Goal: Transaction & Acquisition: Purchase product/service

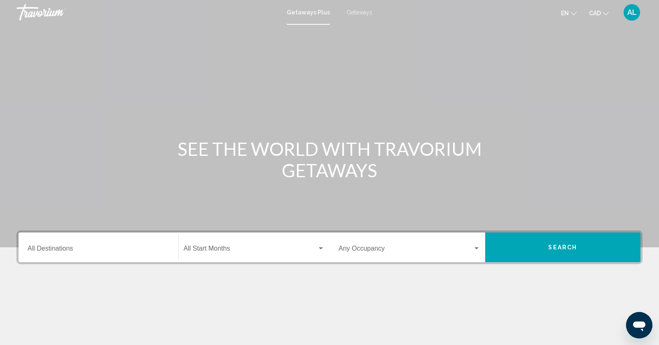
click at [361, 11] on span "Getaways" at bounding box center [360, 12] width 26 height 7
click at [71, 248] on input "Destination All Destinations" at bounding box center [99, 249] width 142 height 7
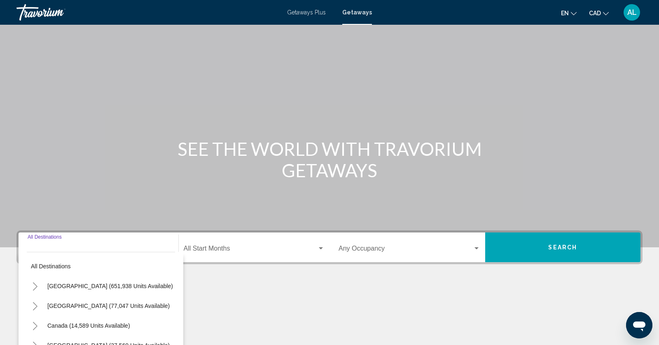
scroll to position [102, 0]
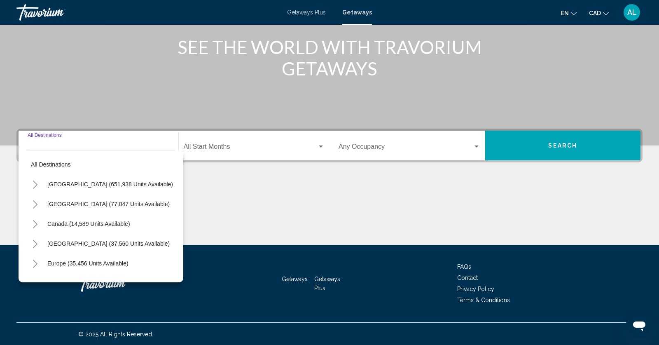
click at [35, 182] on icon "Toggle United States (651,938 units available)" at bounding box center [35, 184] width 6 height 8
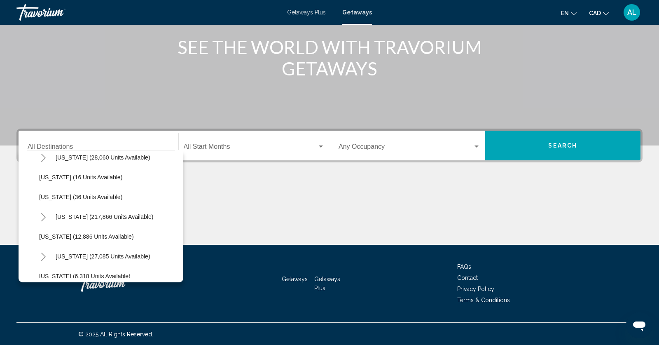
scroll to position [141, 0]
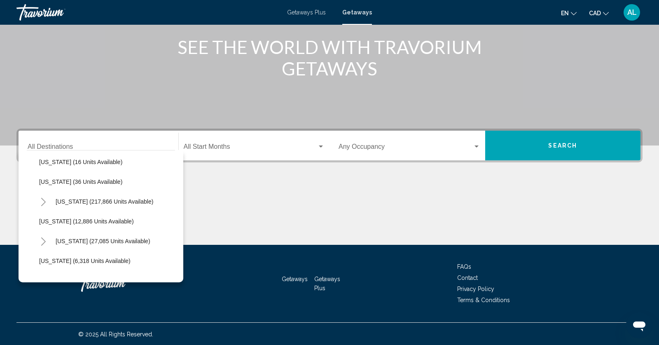
click at [41, 202] on icon "Toggle Florida (217,866 units available)" at bounding box center [43, 202] width 6 height 8
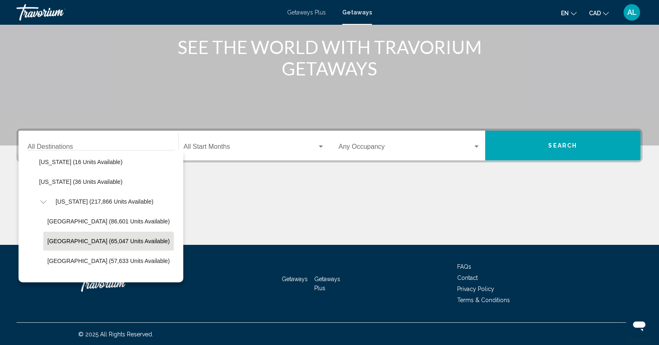
click at [57, 241] on span "East Coast (65,047 units available)" at bounding box center [108, 241] width 122 height 7
type input "**********"
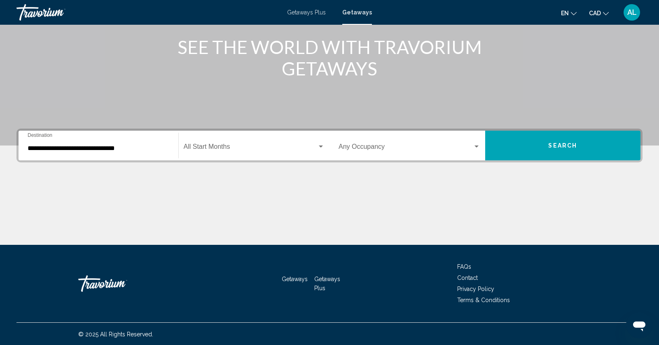
click at [234, 154] on div "Start Month All Start Months" at bounding box center [254, 146] width 141 height 26
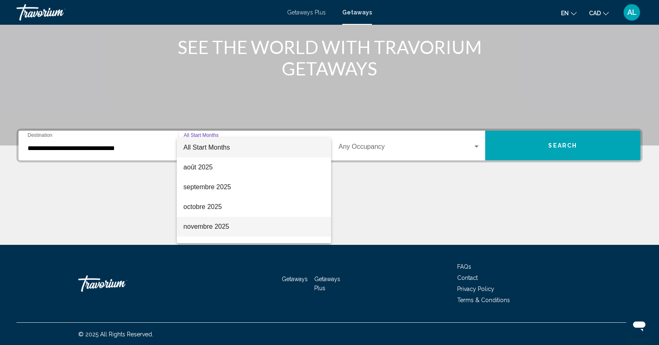
scroll to position [68, 0]
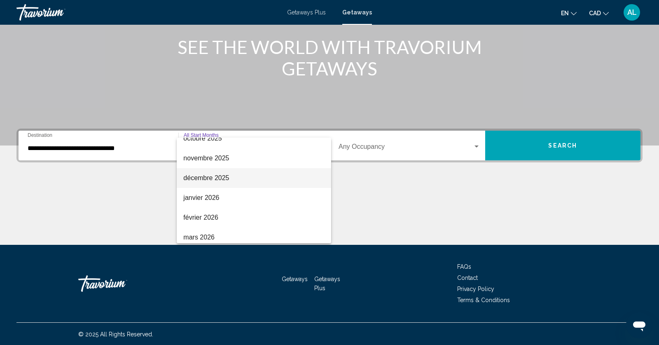
click at [198, 176] on span "décembre 2025" at bounding box center [253, 178] width 141 height 20
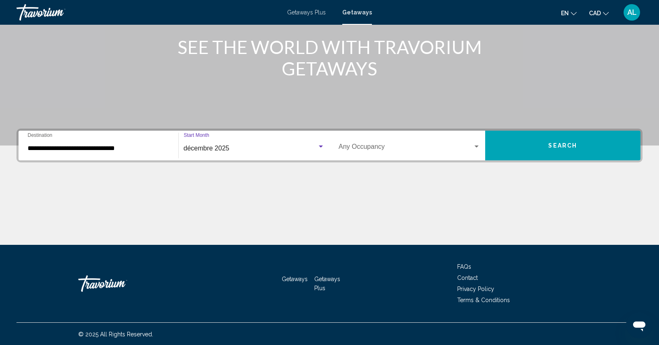
click at [396, 151] on div "Occupancy Any Occupancy" at bounding box center [410, 146] width 142 height 26
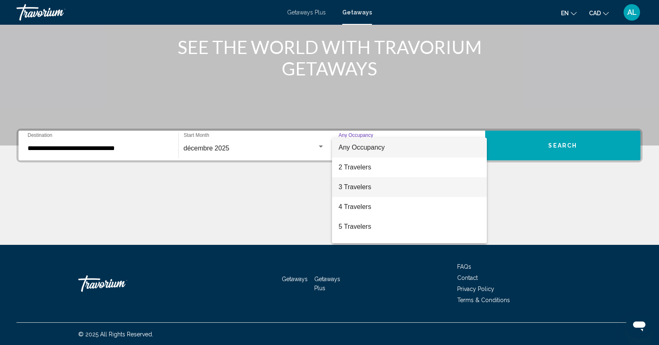
click at [361, 187] on span "3 Travelers" at bounding box center [410, 187] width 142 height 20
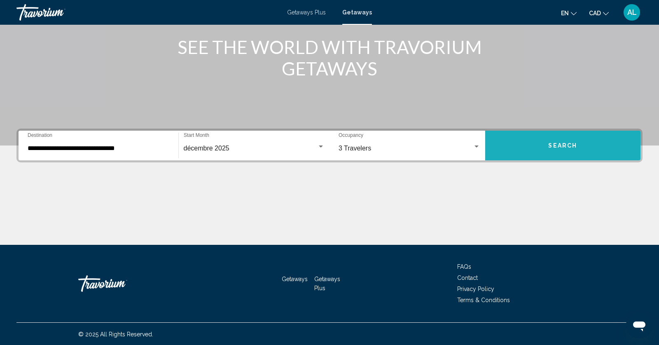
click at [582, 149] on button "Search" at bounding box center [563, 146] width 156 height 30
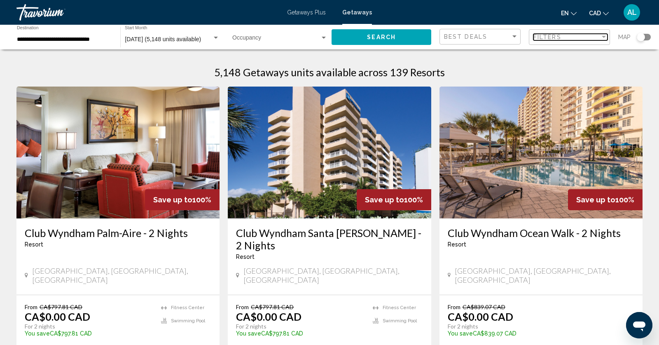
click at [538, 39] on span "Filters" at bounding box center [548, 37] width 28 height 7
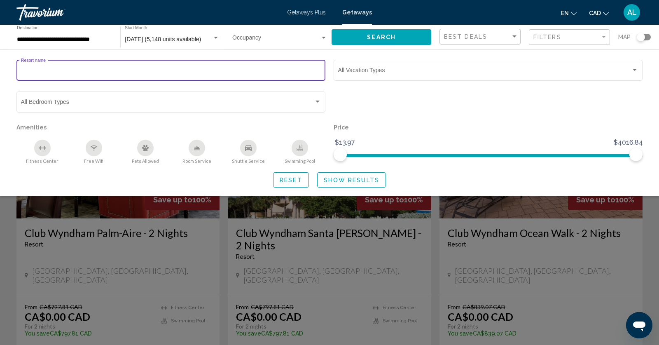
click at [185, 75] on input "Resort name" at bounding box center [171, 71] width 300 height 7
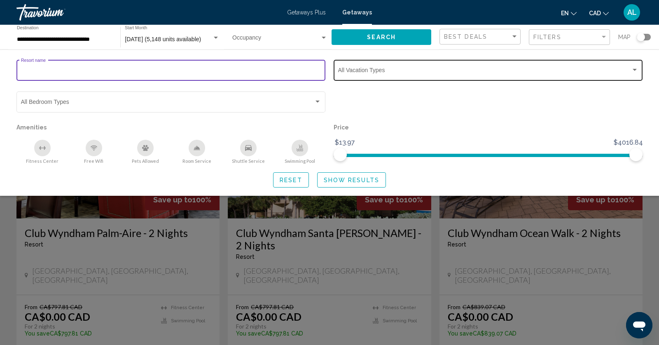
click at [378, 74] on span "Search widget" at bounding box center [484, 71] width 293 height 7
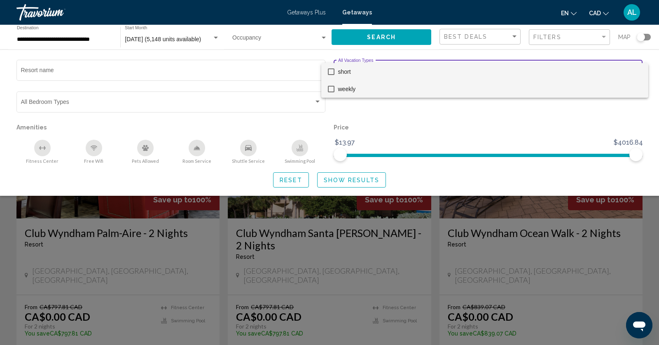
click at [333, 89] on mat-pseudo-checkbox at bounding box center [331, 89] width 7 height 7
drag, startPoint x: 636, startPoint y: 156, endPoint x: 461, endPoint y: 165, distance: 175.4
click at [461, 165] on div at bounding box center [329, 172] width 659 height 345
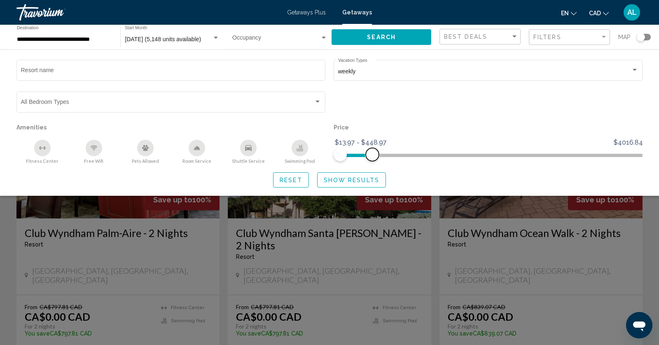
drag, startPoint x: 638, startPoint y: 154, endPoint x: 372, endPoint y: 166, distance: 265.7
click at [372, 166] on div "Resort name weekly Vacation Types All Vacation Types Bedroom Types All Bedroom …" at bounding box center [329, 122] width 659 height 129
click at [301, 151] on icon "Swimming Pool" at bounding box center [300, 151] width 7 height 2
click at [348, 178] on span "Show Results" at bounding box center [352, 180] width 56 height 7
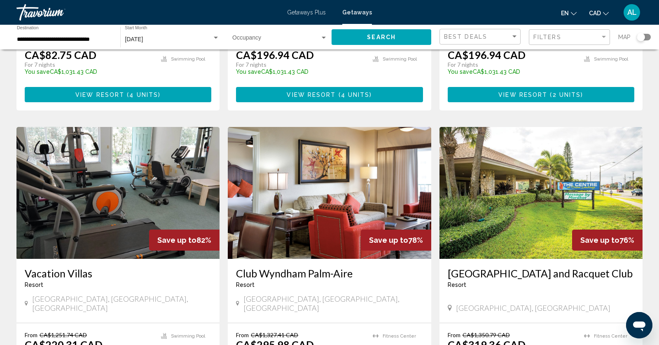
scroll to position [326, 0]
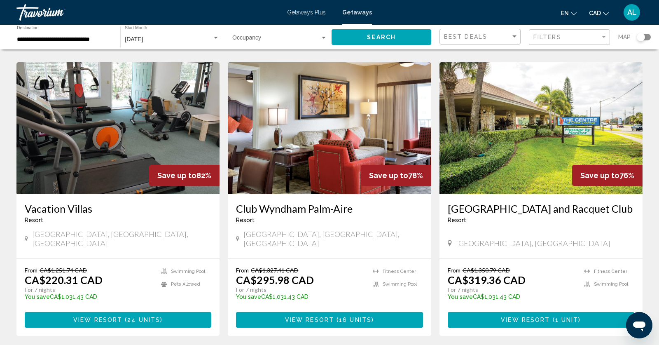
click at [639, 38] on div "Search widget" at bounding box center [641, 37] width 8 height 8
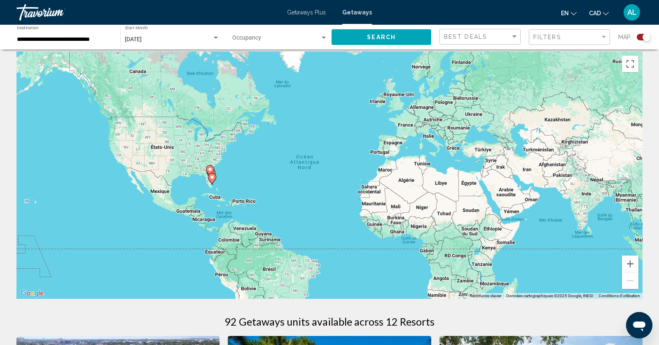
scroll to position [6, 0]
click at [630, 266] on button "Zoom avant" at bounding box center [630, 264] width 16 height 16
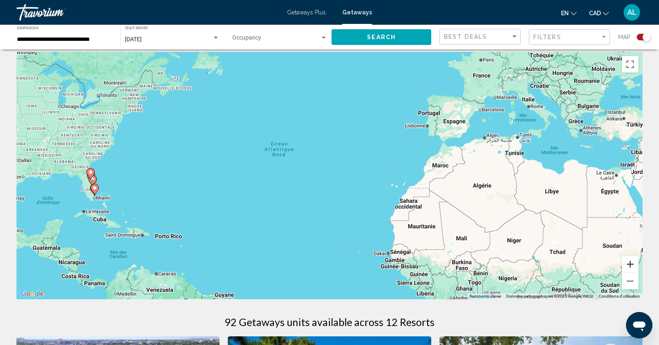
click at [630, 266] on button "Zoom avant" at bounding box center [630, 264] width 16 height 16
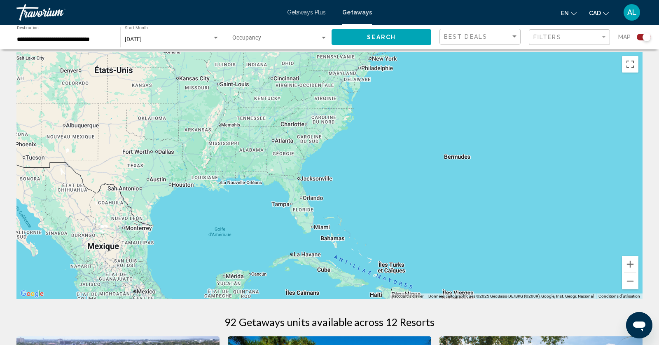
drag, startPoint x: 109, startPoint y: 192, endPoint x: 577, endPoint y: 200, distance: 467.7
click at [578, 200] on div "Main content" at bounding box center [329, 175] width 626 height 247
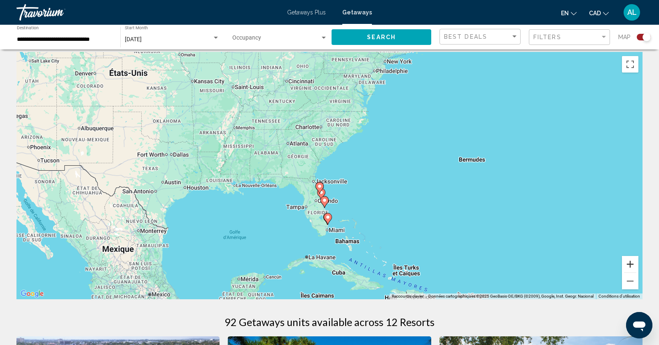
click at [630, 262] on button "Zoom avant" at bounding box center [630, 264] width 16 height 16
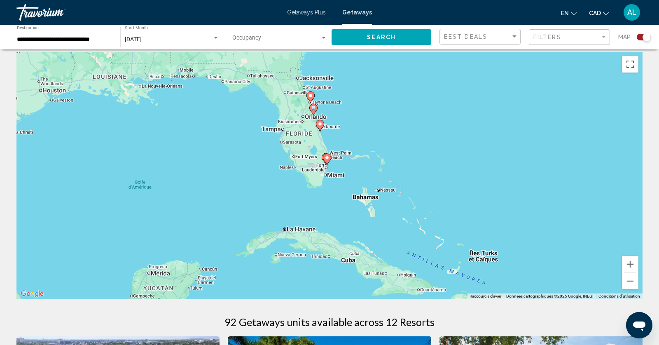
drag, startPoint x: 452, startPoint y: 253, endPoint x: 451, endPoint y: 142, distance: 110.8
click at [451, 142] on div "Pour activer le glissement avec le clavier, appuyez sur Alt+Entrée. Une fois ce…" at bounding box center [329, 175] width 626 height 247
click at [630, 264] on button "Zoom avant" at bounding box center [630, 264] width 16 height 16
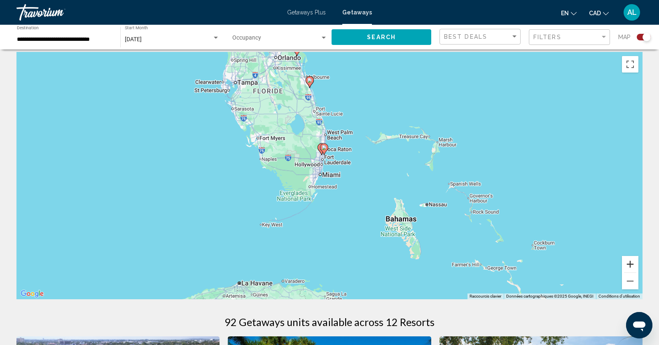
click at [630, 264] on button "Zoom avant" at bounding box center [630, 264] width 16 height 16
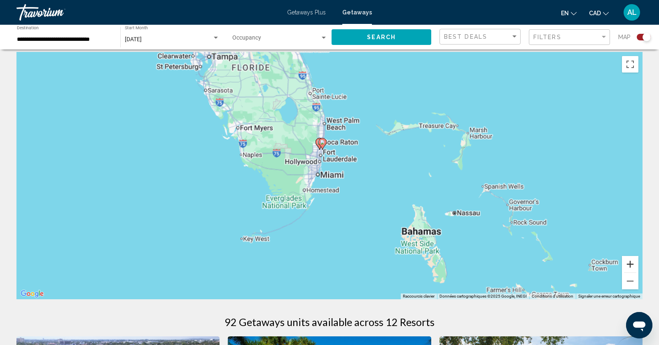
click at [630, 264] on button "Zoom avant" at bounding box center [630, 264] width 16 height 16
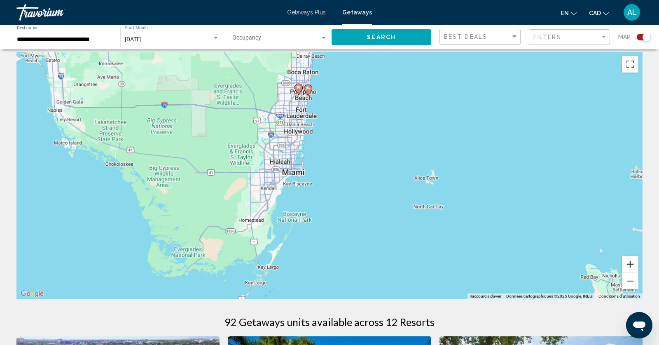
click at [630, 264] on button "Zoom avant" at bounding box center [630, 264] width 16 height 16
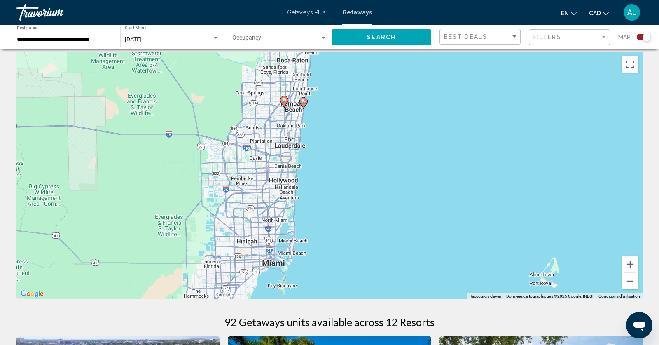
drag, startPoint x: 365, startPoint y: 90, endPoint x: 396, endPoint y: 223, distance: 136.6
click at [396, 223] on div "Pour activer le glissement avec le clavier, appuyez sur Alt+Entrée. Une fois ce…" at bounding box center [329, 175] width 626 height 247
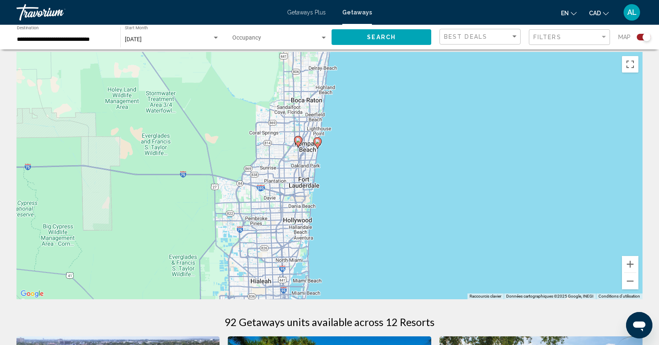
click at [318, 143] on image "Main content" at bounding box center [317, 141] width 5 height 5
type input "**********"
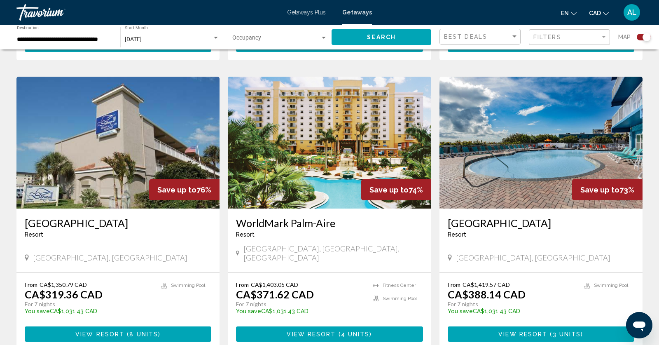
scroll to position [857, 0]
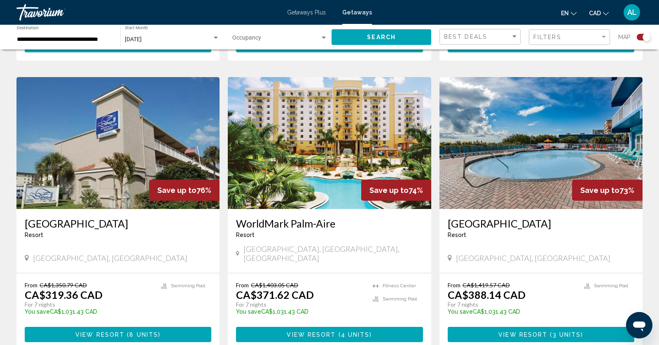
click at [530, 331] on span "View Resort" at bounding box center [523, 334] width 49 height 7
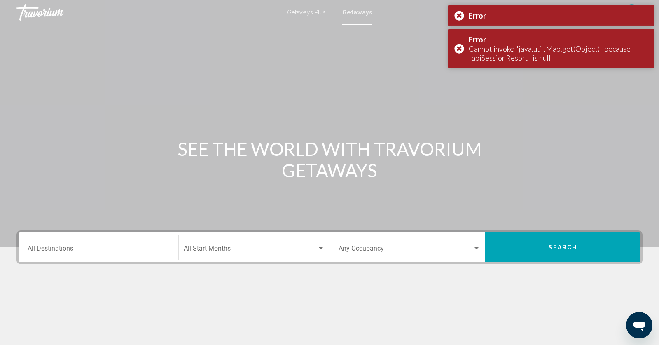
click at [78, 255] on div "Destination All Destinations" at bounding box center [99, 247] width 142 height 26
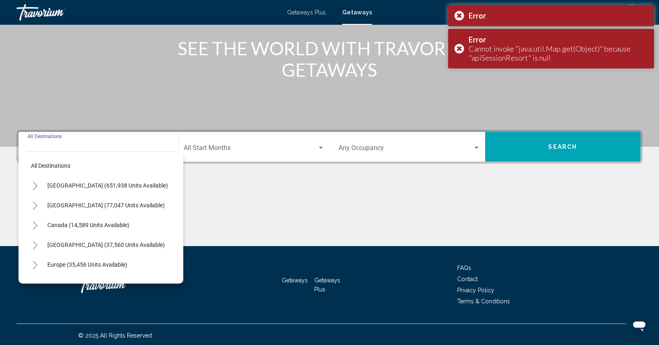
scroll to position [102, 0]
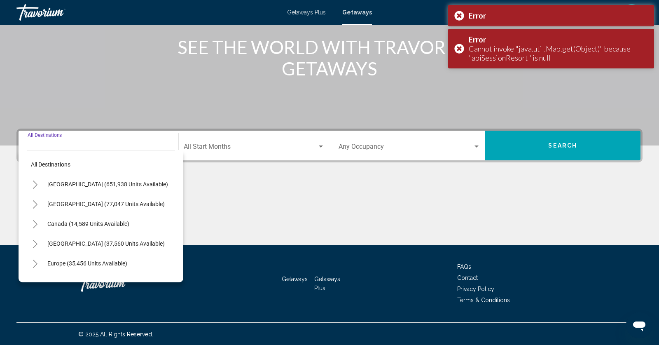
click at [33, 187] on icon "Toggle United States (651,938 units available)" at bounding box center [35, 184] width 5 height 8
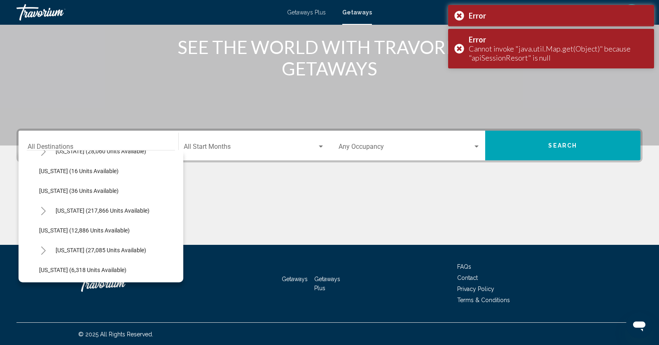
scroll to position [132, 0]
click at [39, 213] on button "Toggle Florida (217,866 units available)" at bounding box center [43, 210] width 16 height 16
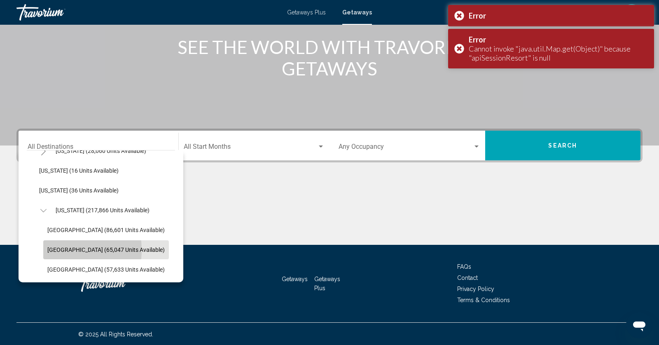
click at [58, 249] on span "East Coast (65,047 units available)" at bounding box center [105, 249] width 117 height 7
type input "**********"
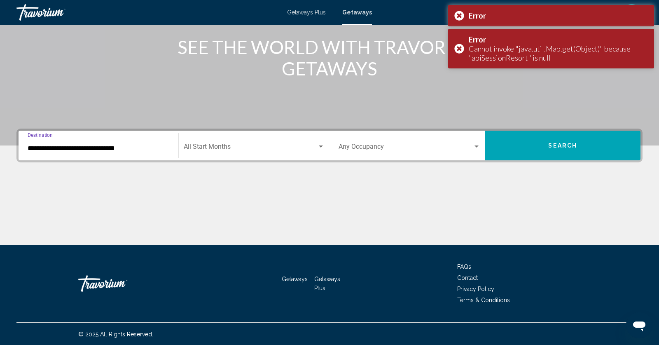
click at [217, 142] on div "Start Month All Start Months" at bounding box center [254, 146] width 141 height 26
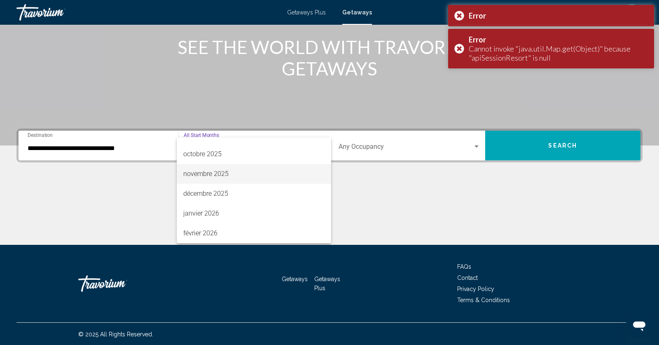
scroll to position [61, 0]
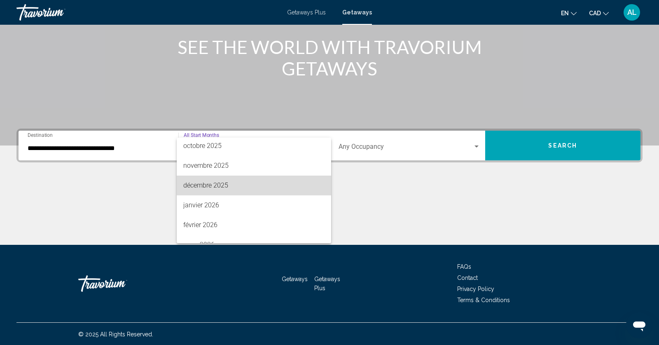
click at [213, 181] on span "décembre 2025" at bounding box center [253, 186] width 141 height 20
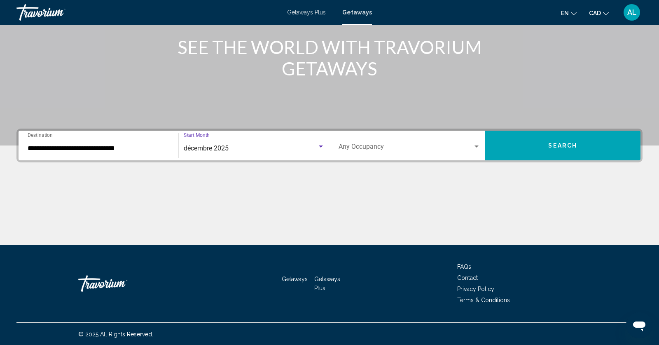
click at [359, 151] on span "Search widget" at bounding box center [406, 148] width 134 height 7
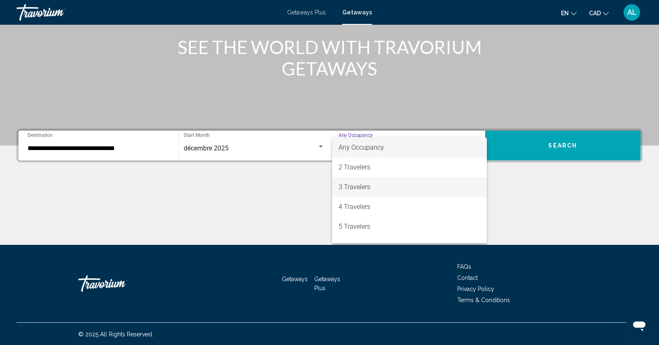
click at [363, 187] on span "3 Travelers" at bounding box center [410, 187] width 142 height 20
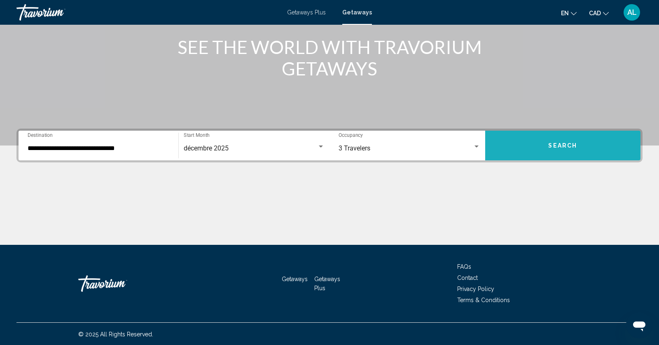
click at [577, 148] on button "Search" at bounding box center [563, 146] width 156 height 30
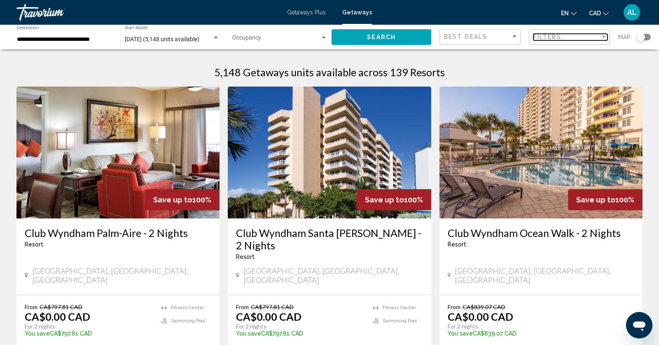
click at [569, 35] on div "Filters" at bounding box center [567, 37] width 67 height 7
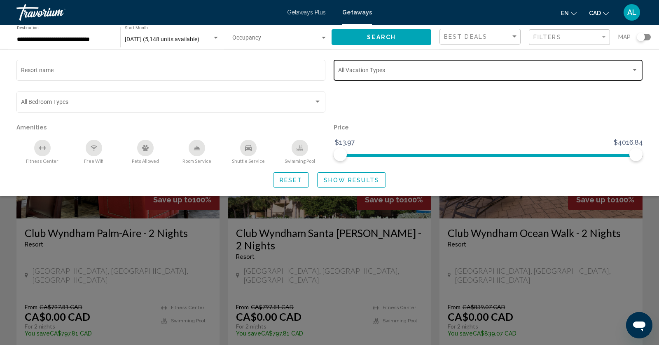
click at [364, 73] on span "Search widget" at bounding box center [484, 71] width 293 height 7
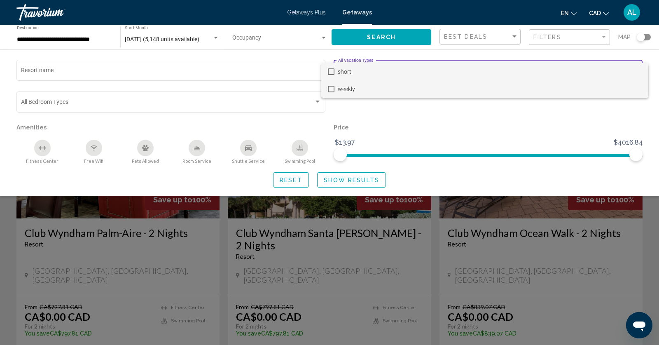
click at [330, 90] on mat-pseudo-checkbox at bounding box center [331, 89] width 7 height 7
click at [345, 179] on div at bounding box center [329, 172] width 659 height 345
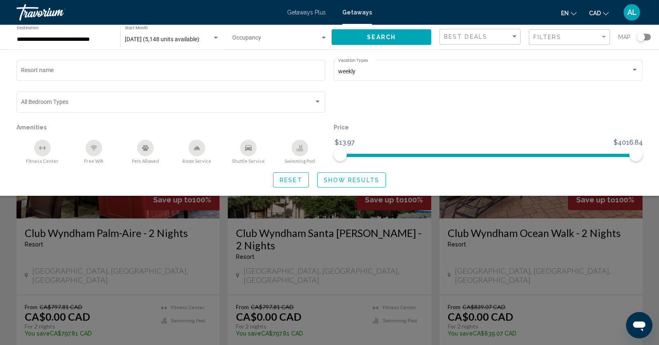
click at [345, 179] on span "Show Results" at bounding box center [352, 180] width 56 height 7
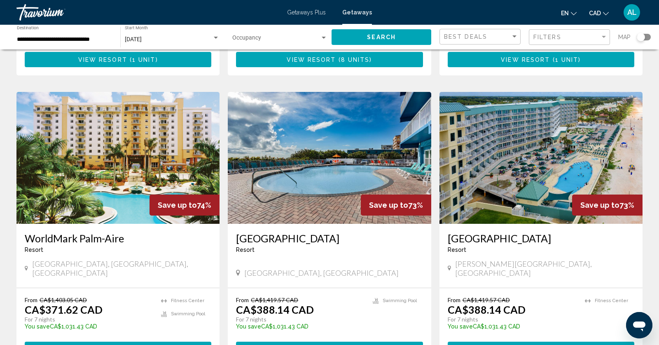
scroll to position [878, 0]
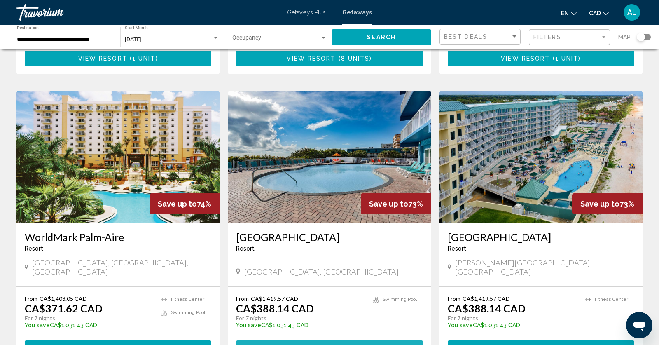
click at [302, 344] on span "View Resort" at bounding box center [311, 348] width 49 height 7
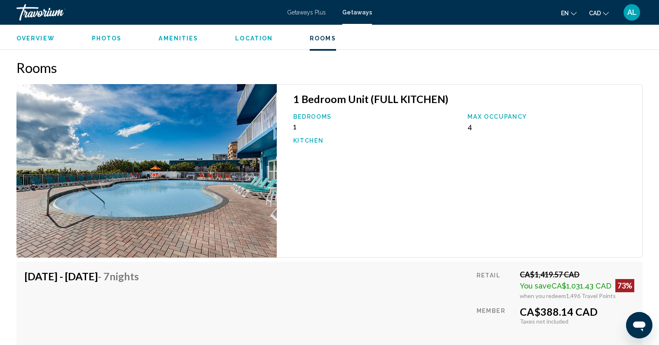
scroll to position [1328, 0]
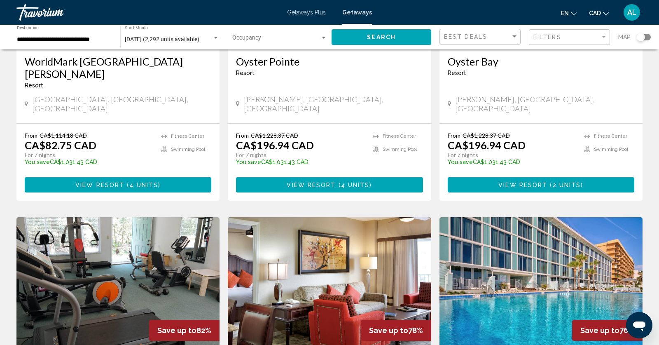
scroll to position [64, 0]
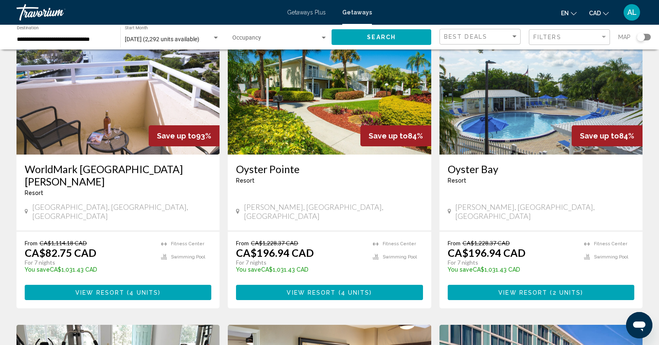
click at [117, 289] on span "View Resort" at bounding box center [99, 292] width 49 height 7
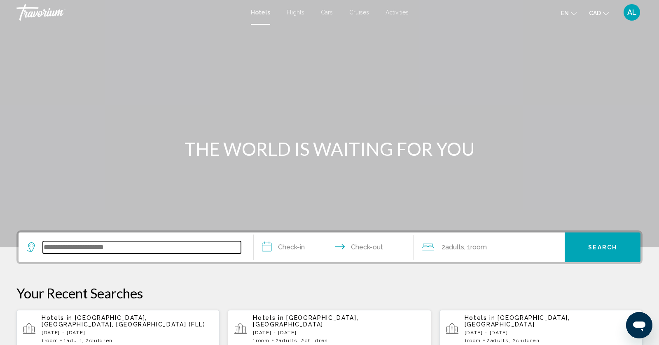
click at [89, 248] on input "Search widget" at bounding box center [142, 247] width 198 height 12
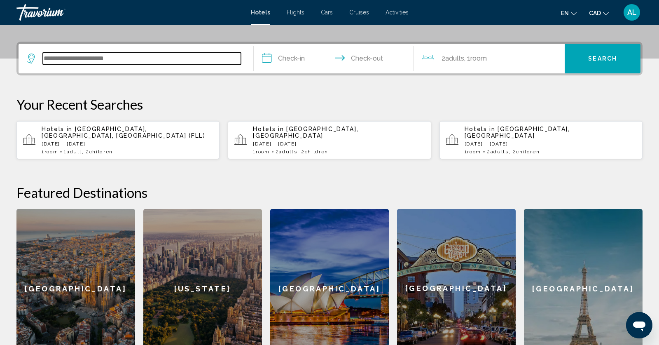
scroll to position [203, 0]
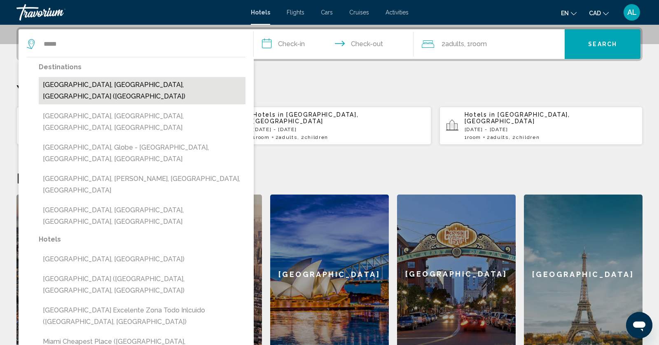
click at [62, 85] on button "[GEOGRAPHIC_DATA], [GEOGRAPHIC_DATA], [GEOGRAPHIC_DATA] ([GEOGRAPHIC_DATA])" at bounding box center [142, 90] width 207 height 27
type input "**********"
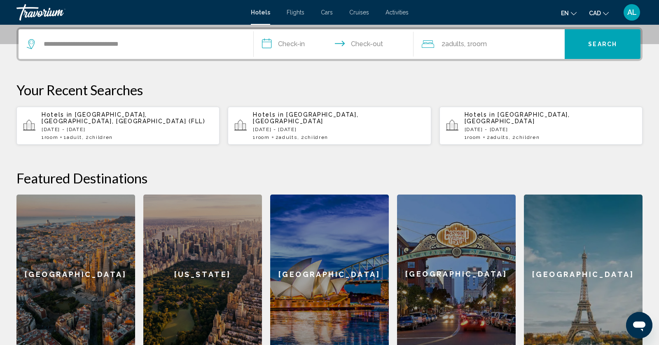
click at [297, 47] on input "**********" at bounding box center [335, 45] width 163 height 32
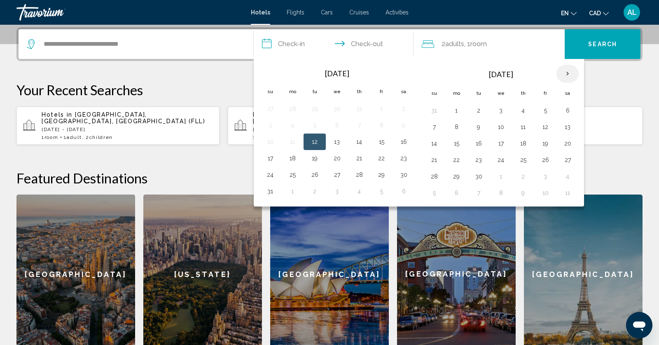
click at [569, 74] on th "Next month" at bounding box center [568, 74] width 22 height 18
click at [569, 144] on button "20" at bounding box center [567, 144] width 13 height 12
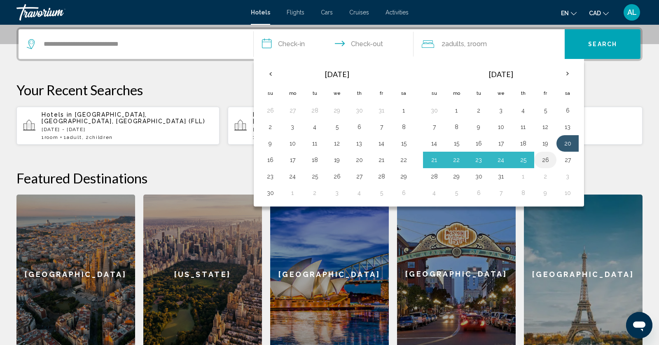
click at [548, 161] on button "26" at bounding box center [545, 160] width 13 height 12
type input "**********"
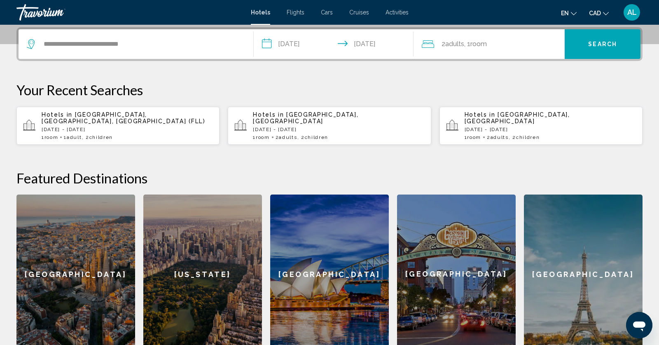
click at [483, 40] on span "Room" at bounding box center [479, 44] width 16 height 8
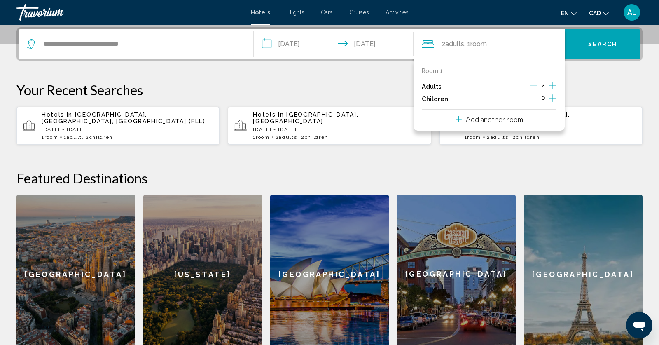
click at [532, 82] on icon "Decrement adults" at bounding box center [533, 85] width 7 height 7
click at [556, 96] on icon "Increment children" at bounding box center [552, 98] width 7 height 10
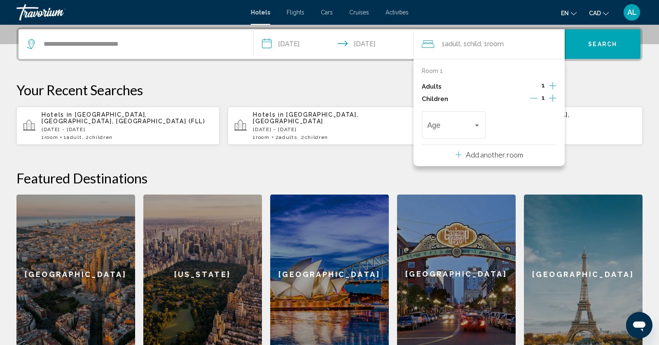
click at [556, 96] on icon "Increment children" at bounding box center [552, 98] width 7 height 10
click at [471, 126] on span "Travelers: 1 adult, 2 children" at bounding box center [450, 127] width 46 height 8
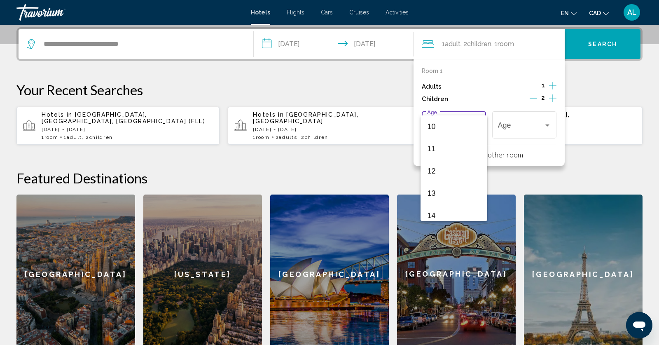
scroll to position [223, 0]
click at [447, 154] on span "11" at bounding box center [453, 148] width 53 height 22
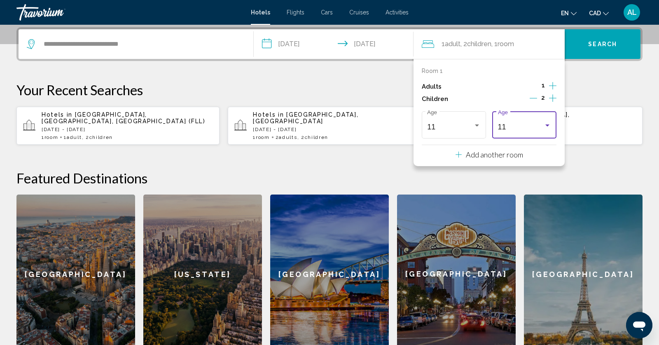
click at [511, 130] on div "11" at bounding box center [521, 127] width 46 height 8
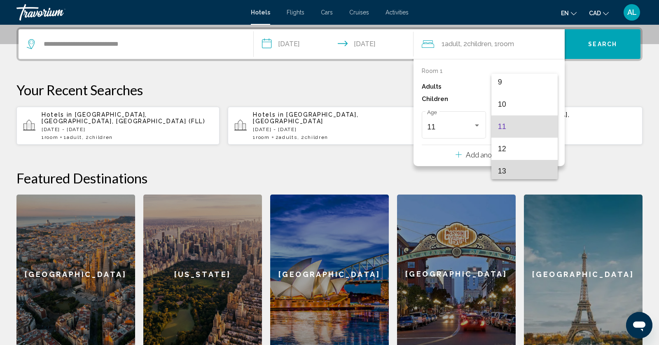
click at [508, 168] on span "13" at bounding box center [524, 171] width 53 height 22
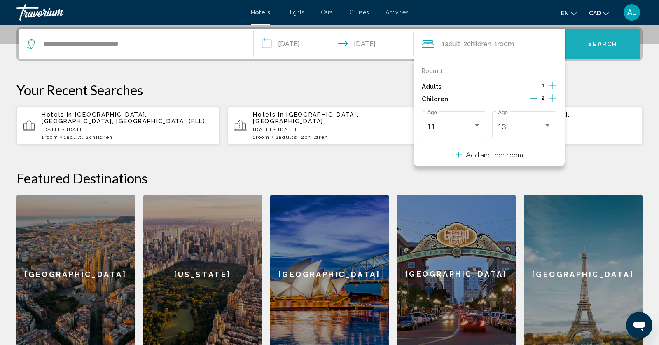
click at [597, 45] on span "Search" at bounding box center [602, 44] width 29 height 7
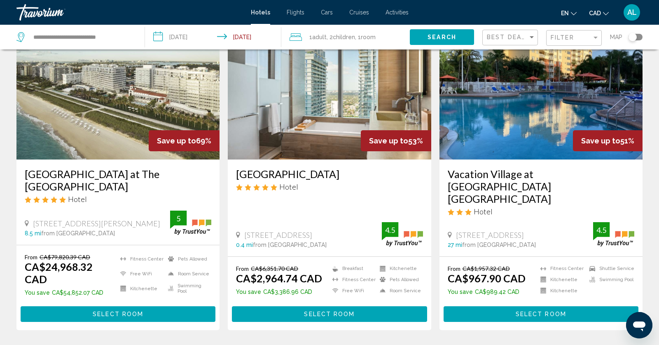
scroll to position [52, 0]
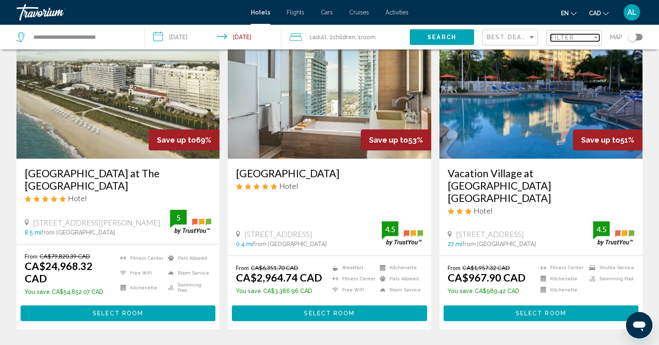
click at [570, 41] on div "Filter" at bounding box center [571, 37] width 41 height 7
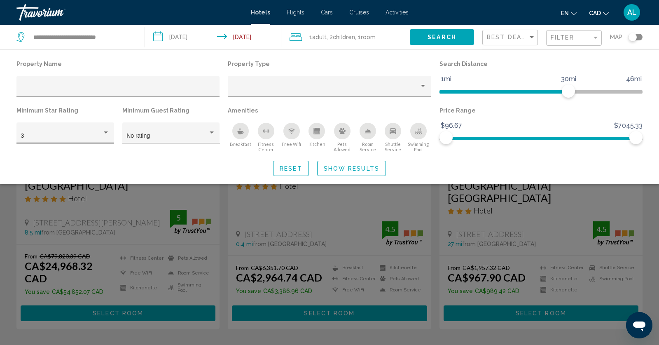
click at [80, 125] on div "3" at bounding box center [65, 132] width 98 height 21
click at [44, 155] on span "4" at bounding box center [65, 153] width 89 height 17
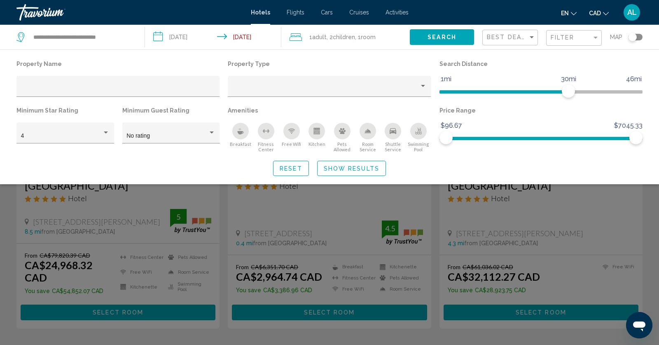
click at [419, 136] on div "Swimming Pool" at bounding box center [418, 131] width 16 height 16
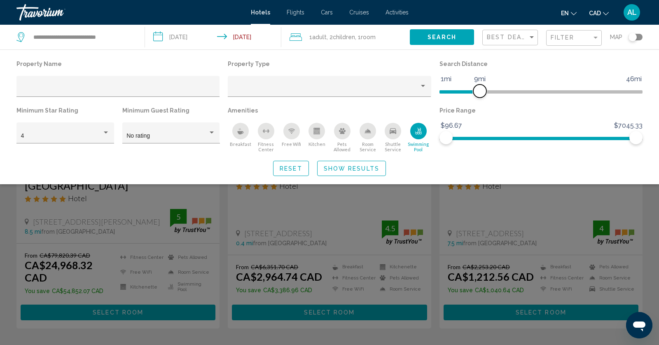
drag, startPoint x: 568, startPoint y: 90, endPoint x: 481, endPoint y: 94, distance: 87.0
click at [481, 94] on span "Hotel Filters" at bounding box center [479, 90] width 13 height 13
drag, startPoint x: 591, startPoint y: 138, endPoint x: 483, endPoint y: 150, distance: 108.2
click at [483, 150] on div "Price Range $96.67 $7045.33 $96.67 $1457.33" at bounding box center [541, 129] width 211 height 48
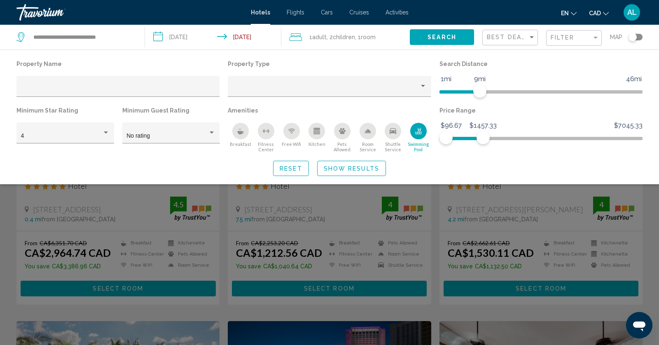
click at [332, 166] on span "Show Results" at bounding box center [352, 168] width 56 height 7
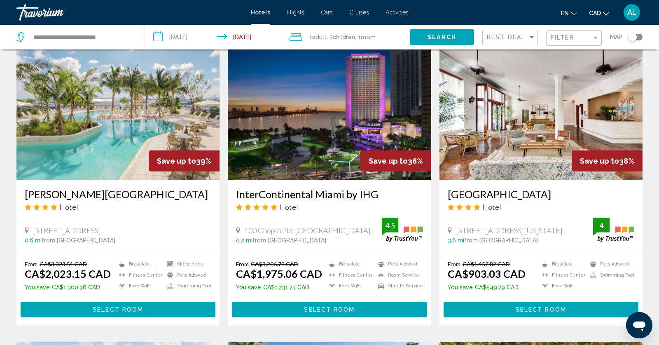
scroll to position [339, 0]
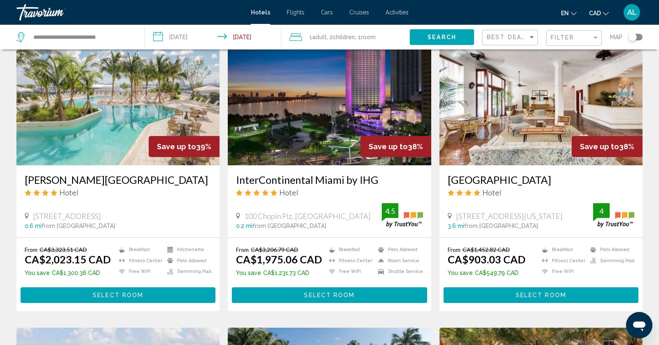
click at [543, 299] on span "Select Room" at bounding box center [541, 295] width 51 height 7
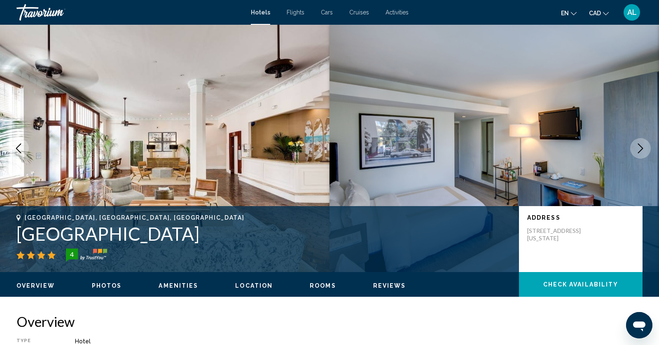
click at [638, 146] on icon "Next image" at bounding box center [641, 148] width 10 height 10
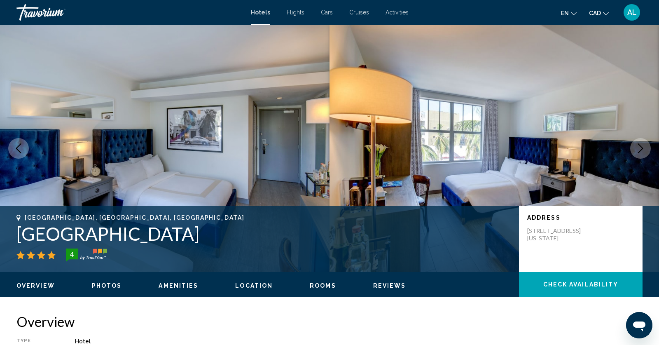
click at [638, 146] on icon "Next image" at bounding box center [641, 148] width 10 height 10
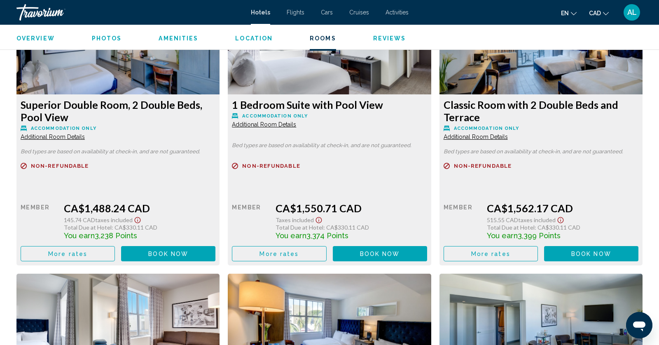
scroll to position [2030, 0]
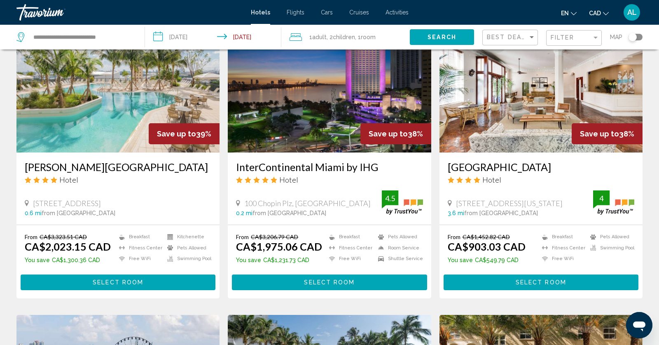
scroll to position [353, 0]
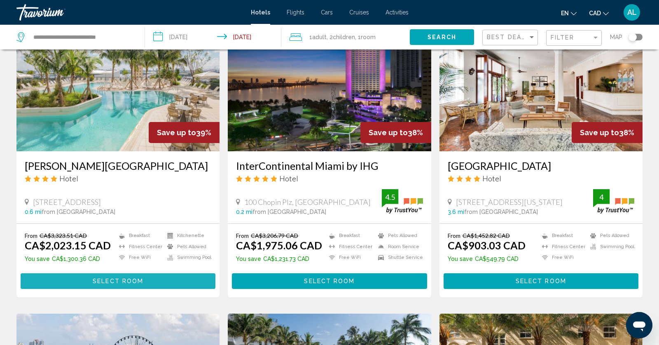
click at [95, 285] on span "Select Room" at bounding box center [118, 281] width 51 height 7
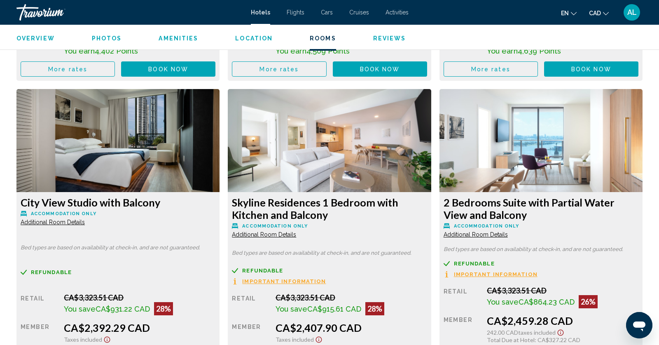
scroll to position [1340, 0]
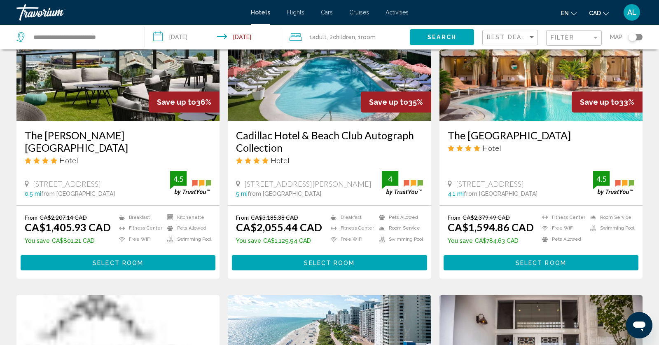
scroll to position [678, 0]
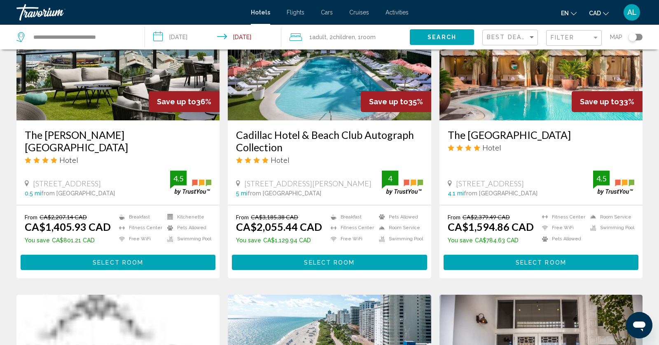
click at [548, 270] on button "Select Room" at bounding box center [541, 262] width 195 height 15
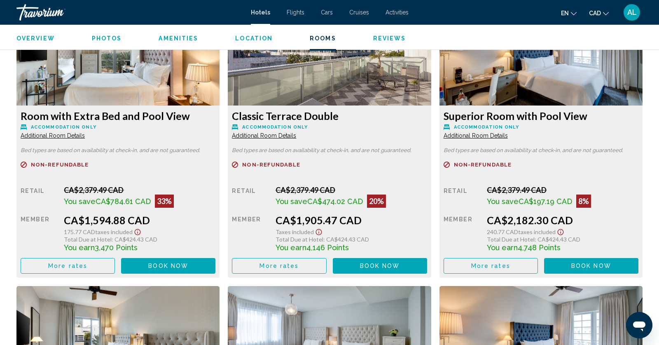
scroll to position [1000, 0]
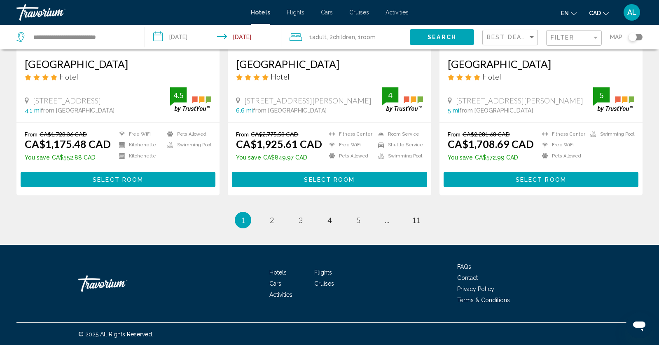
scroll to position [1068, 0]
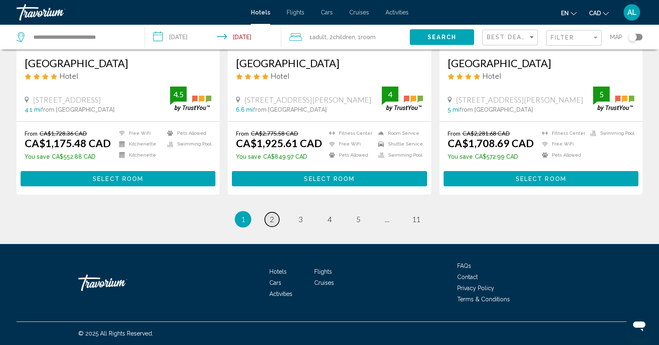
click at [271, 218] on span "2" at bounding box center [272, 219] width 4 height 9
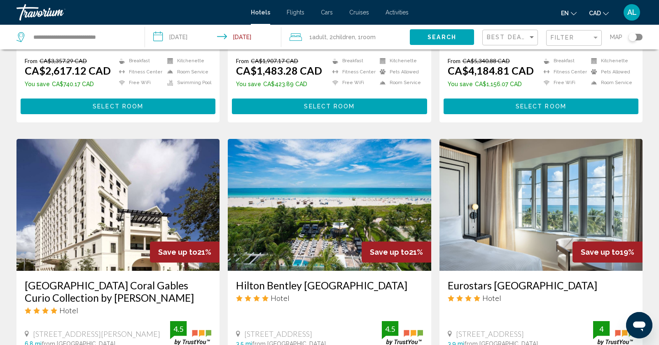
scroll to position [555, 0]
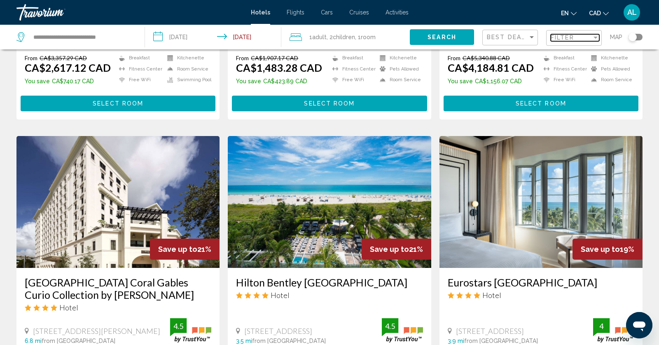
click at [569, 40] on span "Filter" at bounding box center [562, 37] width 23 height 7
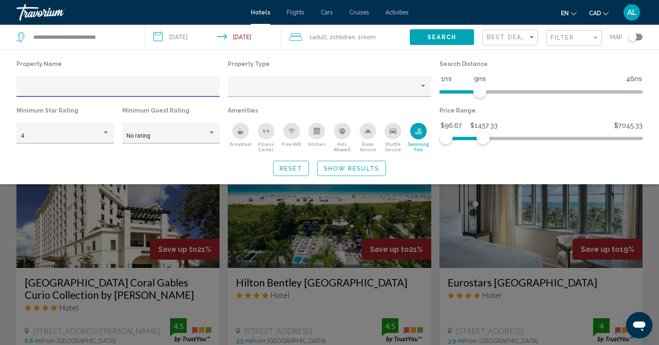
click at [513, 42] on div "Best Deals" at bounding box center [511, 37] width 49 height 15
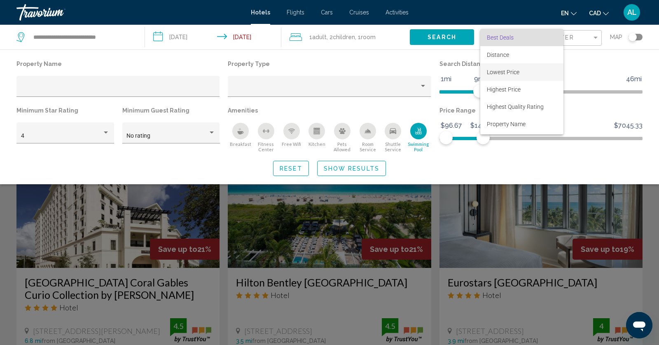
click at [499, 69] on span "Lowest Price" at bounding box center [503, 72] width 33 height 7
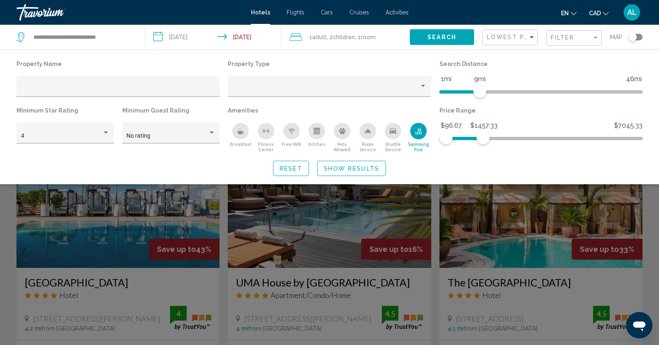
click at [345, 176] on div "Property Name Property Type Search Distance 1mi 46mi 9mi Minimum Star Rating 4 …" at bounding box center [329, 116] width 659 height 135
click at [353, 166] on span "Show Results" at bounding box center [352, 168] width 56 height 7
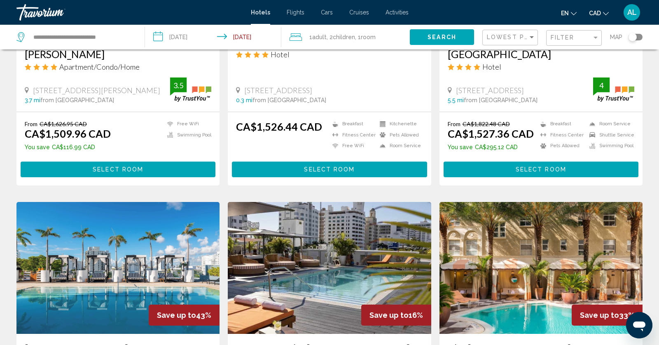
scroll to position [1055, 0]
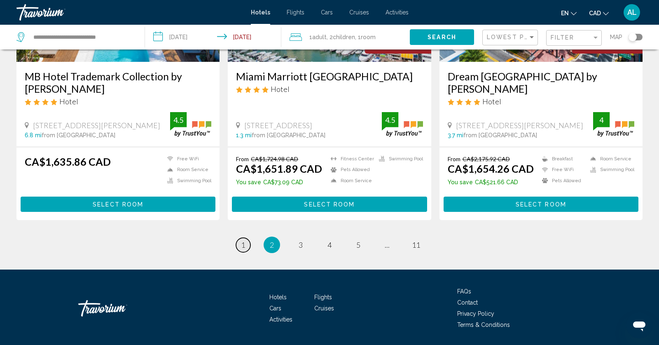
click at [241, 240] on span "1" at bounding box center [243, 244] width 4 height 9
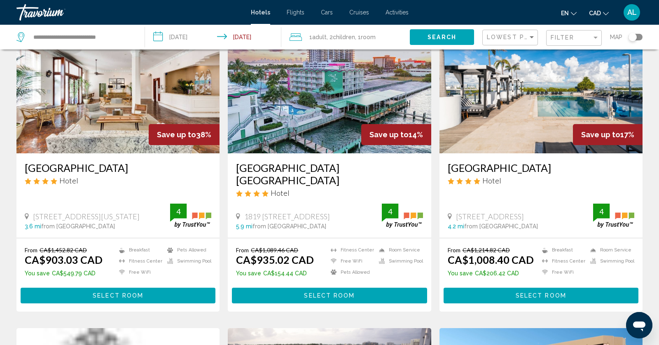
scroll to position [60, 0]
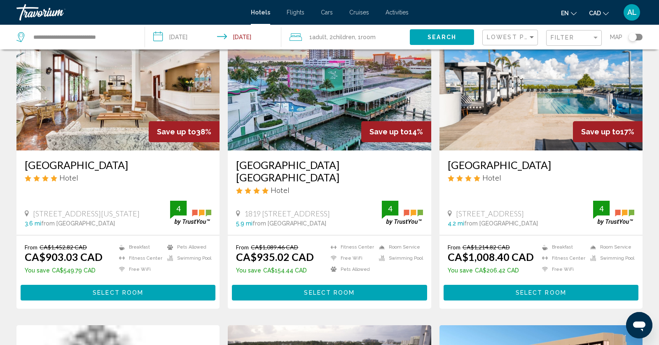
click at [499, 285] on button "Select Room" at bounding box center [541, 292] width 195 height 15
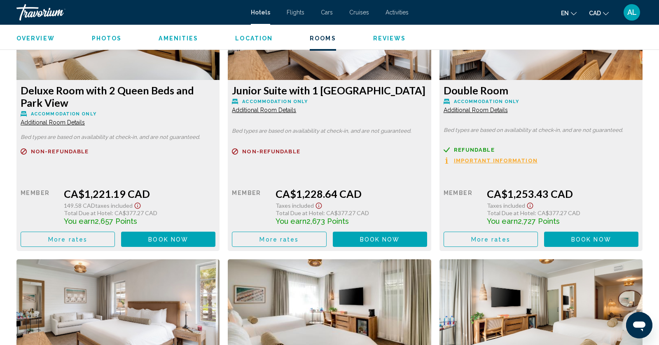
scroll to position [1746, 0]
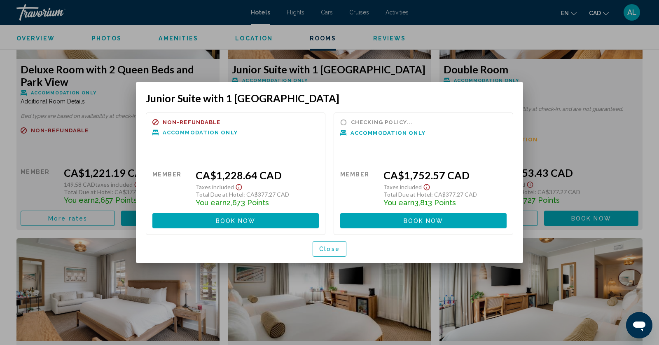
scroll to position [0, 0]
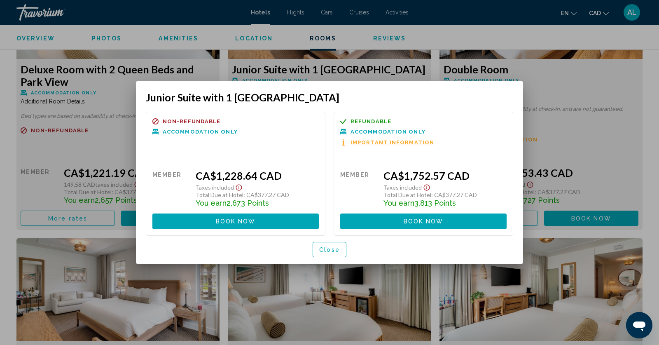
click at [311, 250] on div "Close" at bounding box center [330, 250] width 368 height 28
click at [321, 249] on span "Close" at bounding box center [329, 249] width 21 height 7
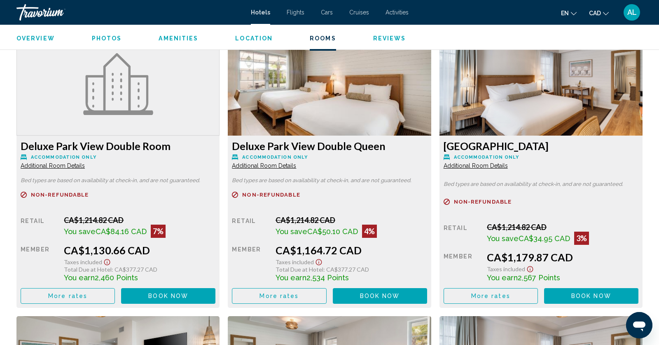
scroll to position [1386, 0]
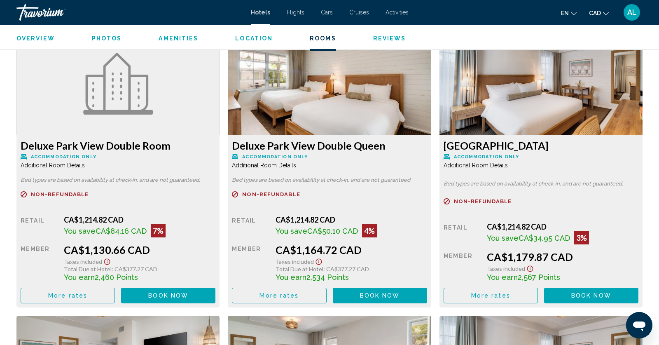
click at [87, 16] on span "More rates" at bounding box center [67, 12] width 39 height 7
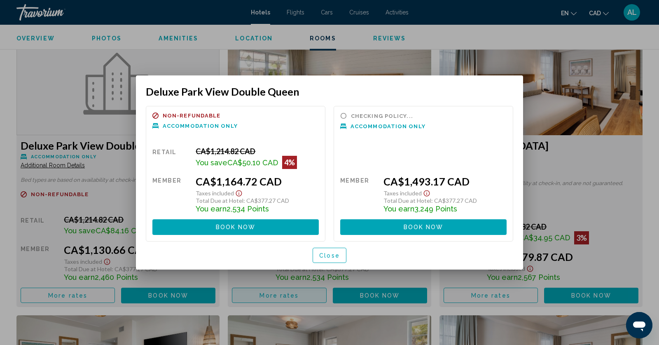
scroll to position [0, 0]
click at [335, 257] on span "Close" at bounding box center [329, 255] width 21 height 7
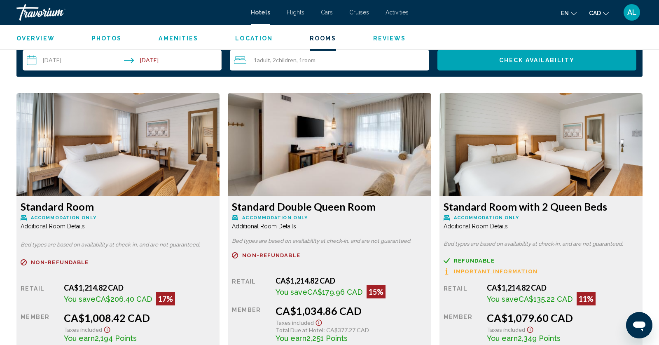
scroll to position [1097, 0]
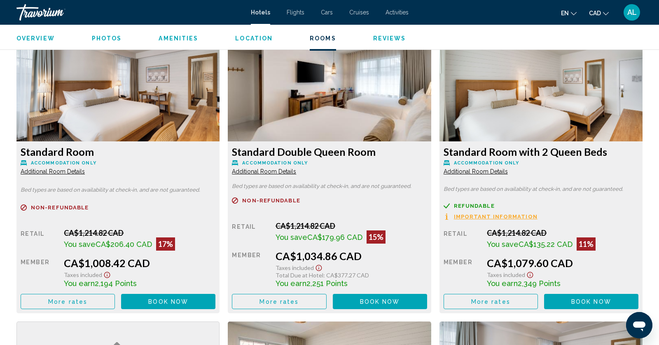
click at [87, 303] on span "More rates" at bounding box center [67, 301] width 39 height 7
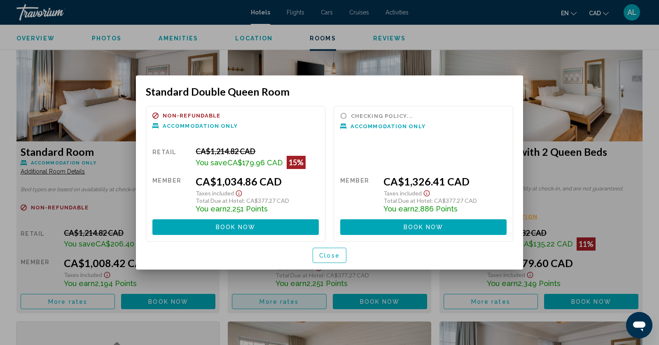
scroll to position [0, 0]
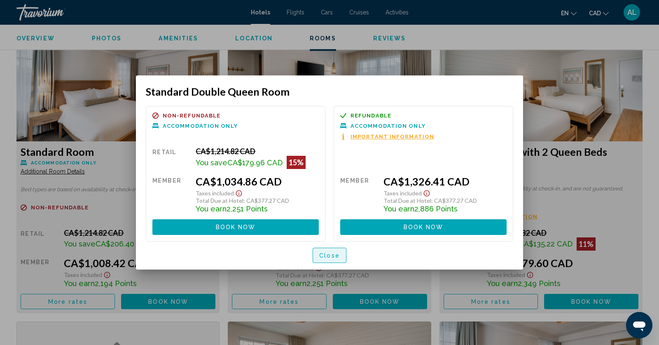
click at [321, 254] on span "Close" at bounding box center [329, 255] width 21 height 7
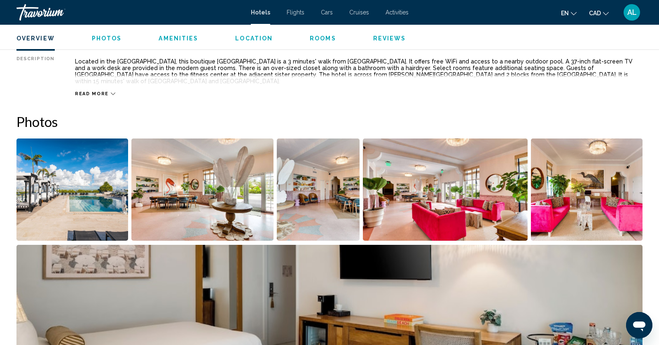
scroll to position [306, 0]
